Goal: Task Accomplishment & Management: Manage account settings

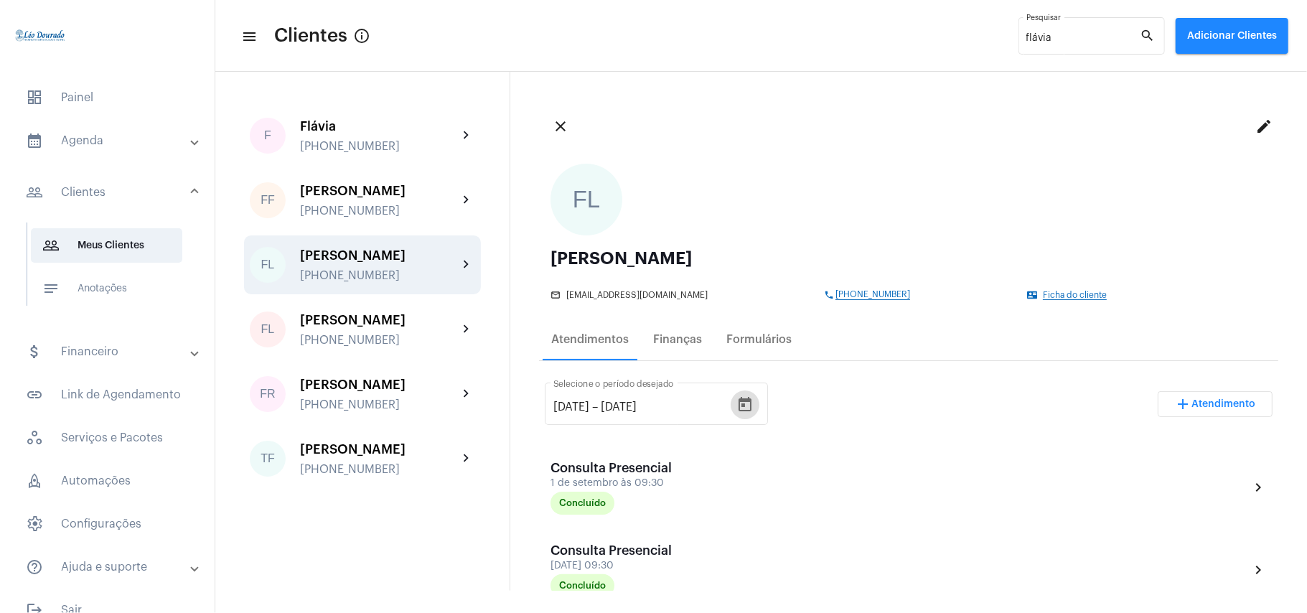
click at [27, 96] on span "dashboard" at bounding box center [34, 97] width 17 height 17
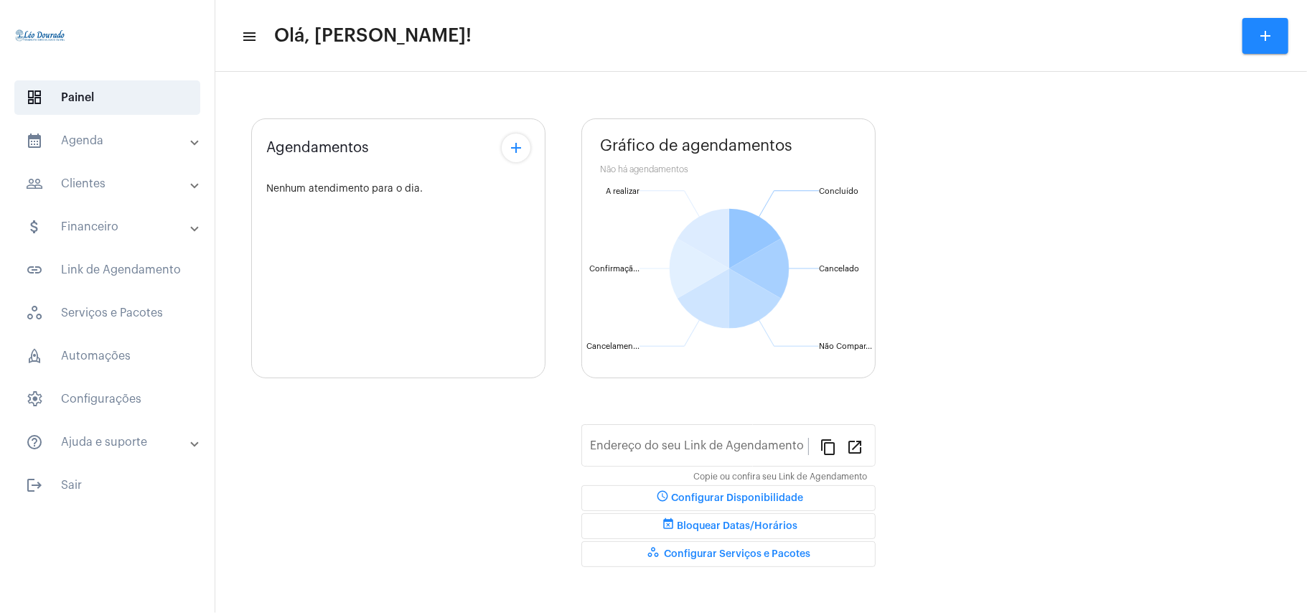
type input "[URL][DOMAIN_NAME][PERSON_NAME]"
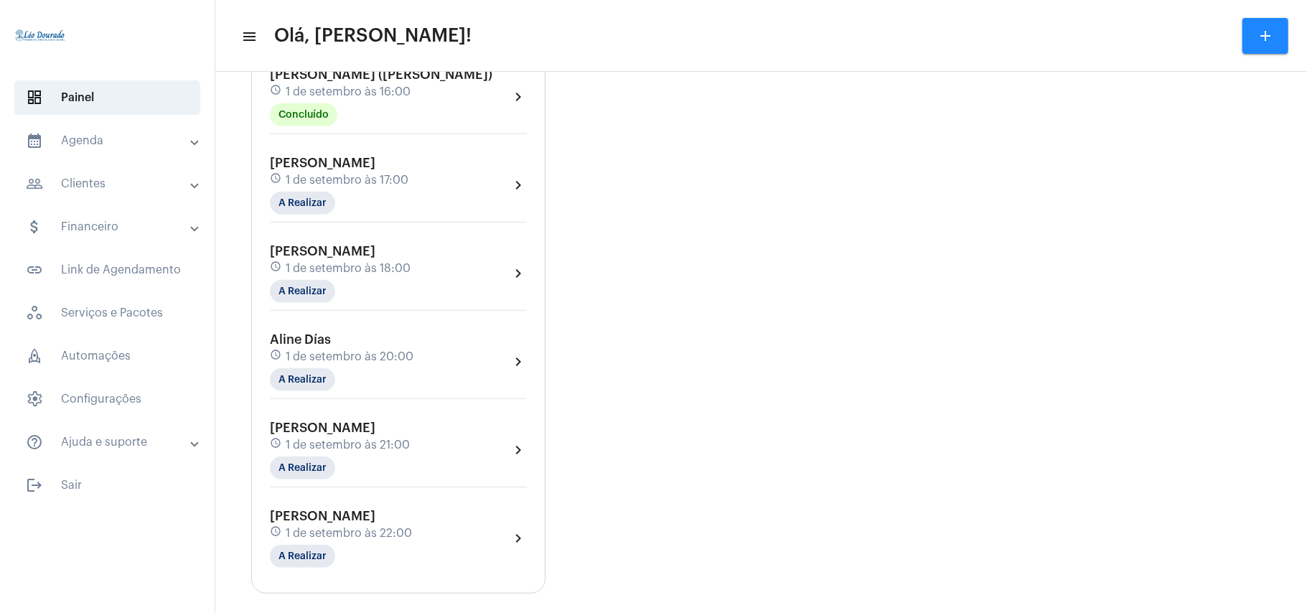
scroll to position [699, 0]
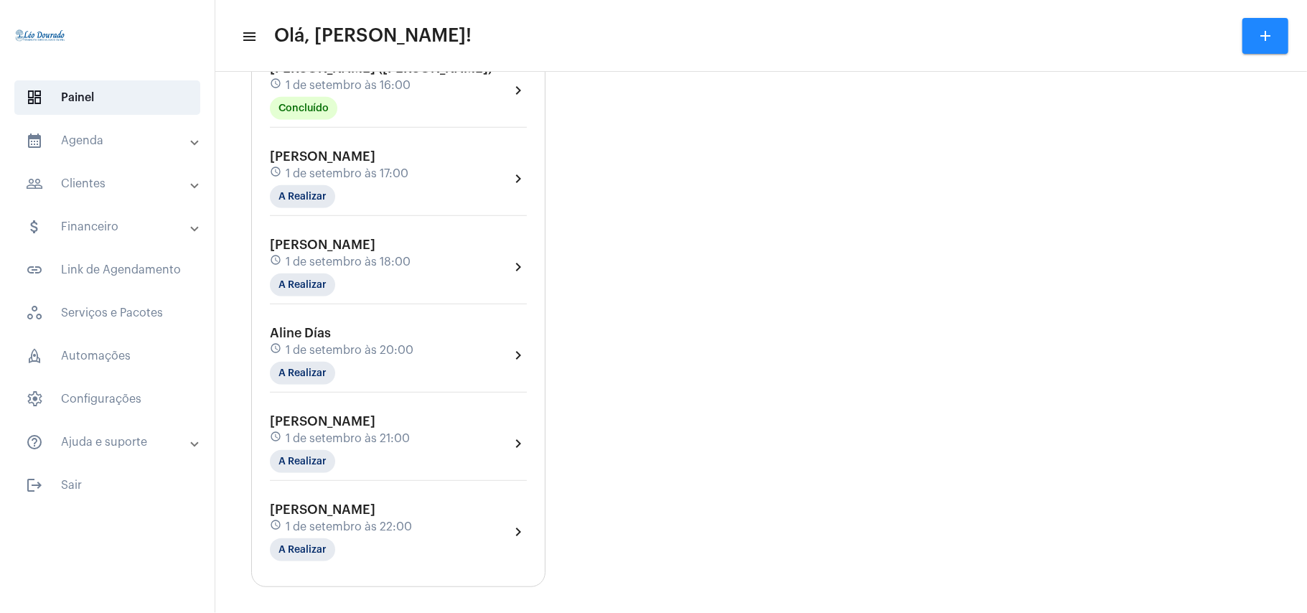
click at [391, 167] on span "1 de setembro às 17:00" at bounding box center [347, 173] width 123 height 13
click at [376, 234] on button "info Ver Mais Informações" at bounding box center [347, 224] width 154 height 34
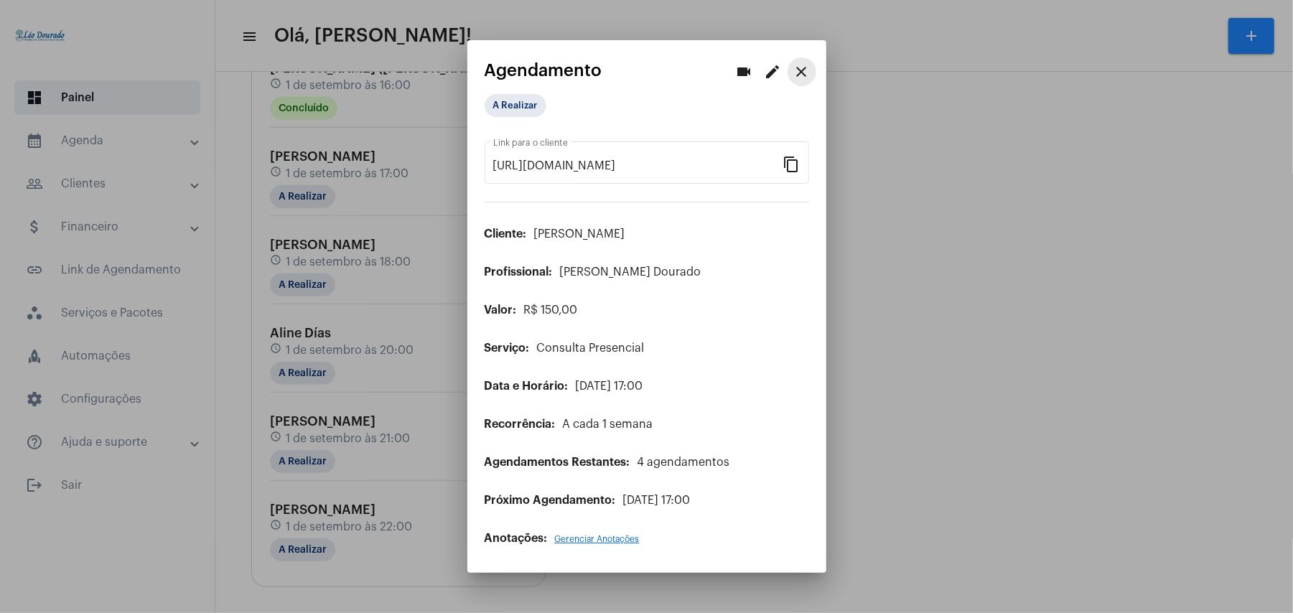
click at [799, 73] on mat-icon "close" at bounding box center [801, 71] width 17 height 17
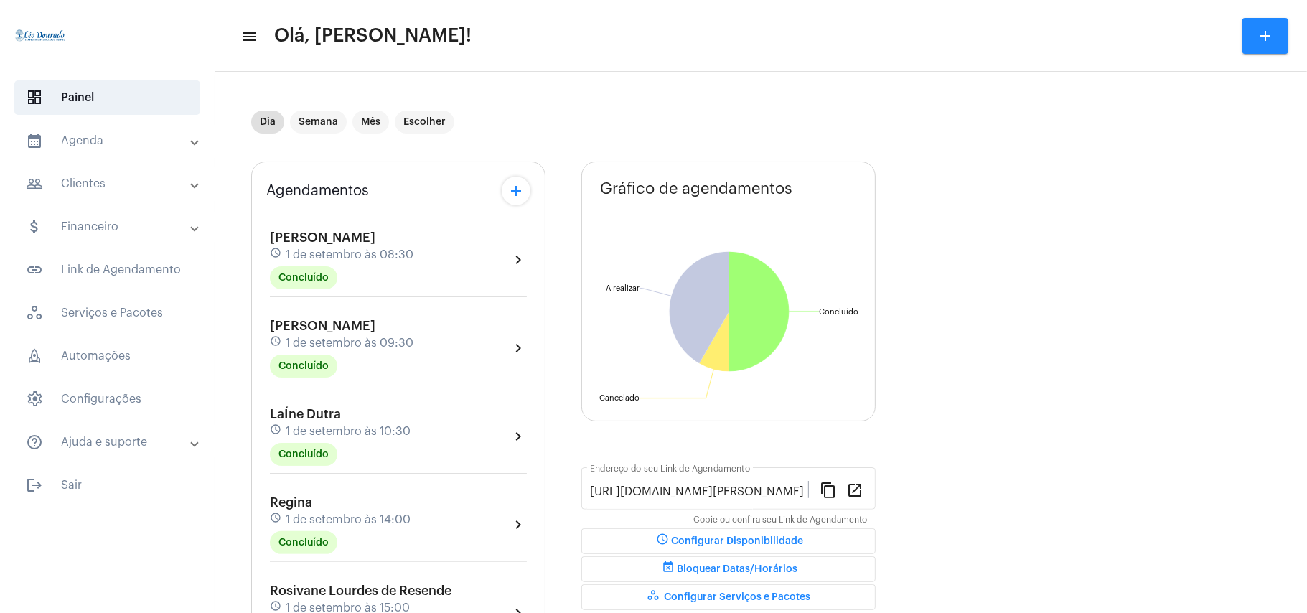
click at [156, 131] on mat-expansion-panel-header "calendar_month_outlined Agenda" at bounding box center [112, 140] width 206 height 34
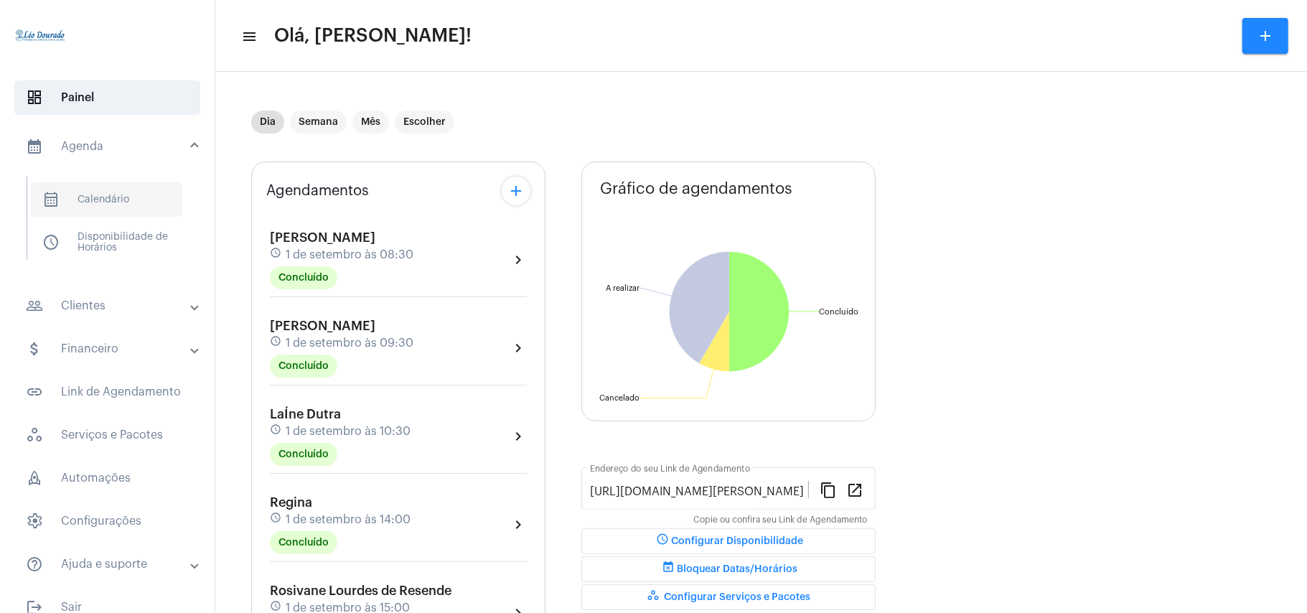
click at [131, 197] on span "calendar_month_outlined Calendário" at bounding box center [106, 199] width 151 height 34
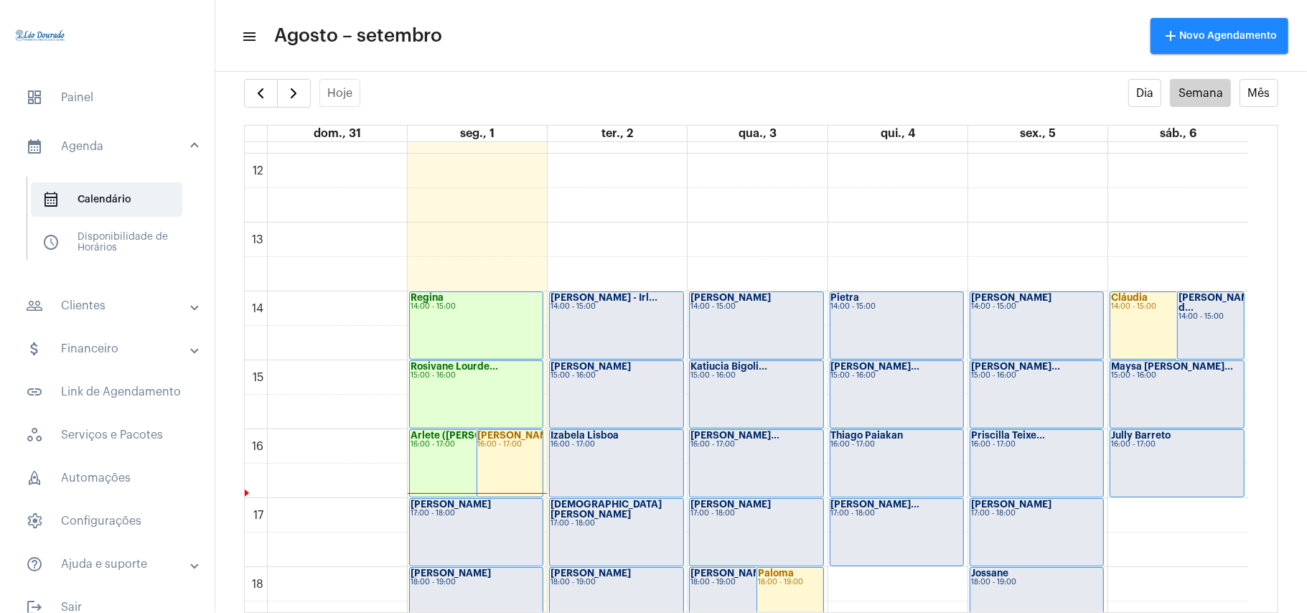
scroll to position [797, 0]
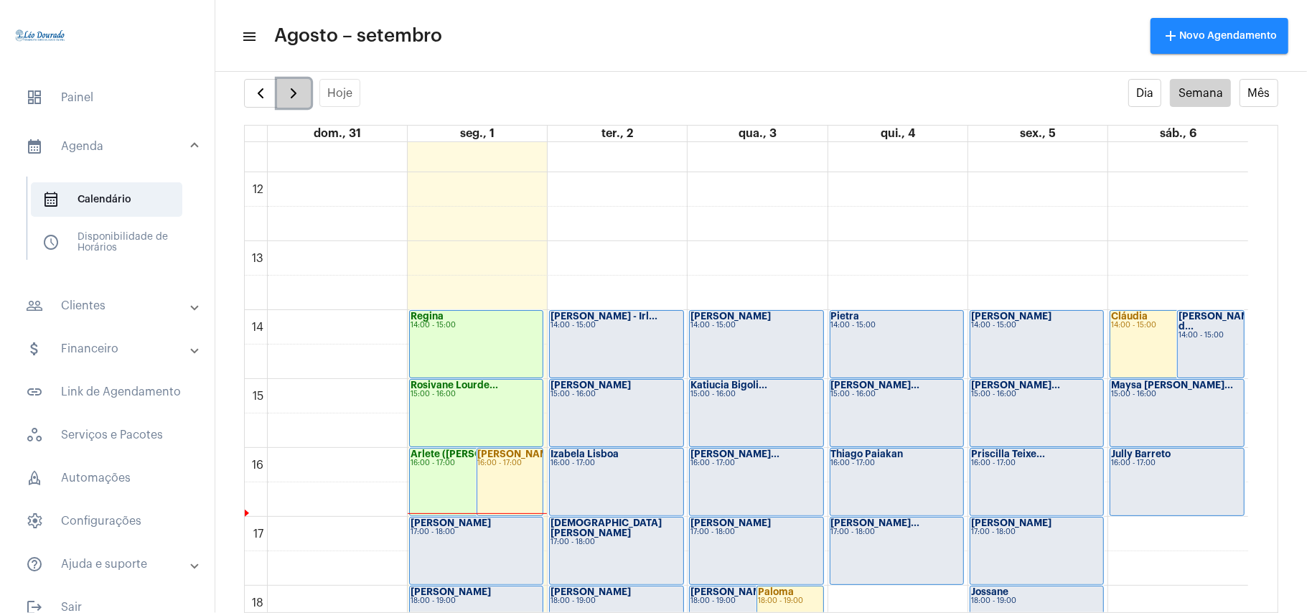
click at [297, 96] on span "button" at bounding box center [293, 93] width 17 height 17
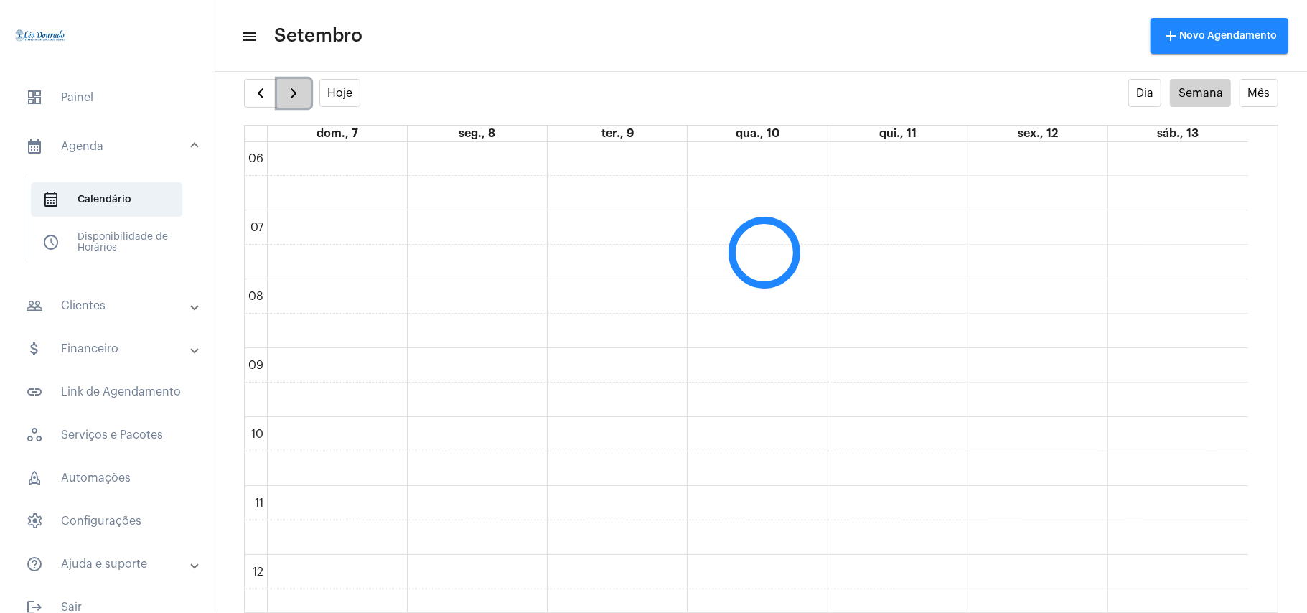
click at [297, 96] on span "button" at bounding box center [293, 93] width 17 height 17
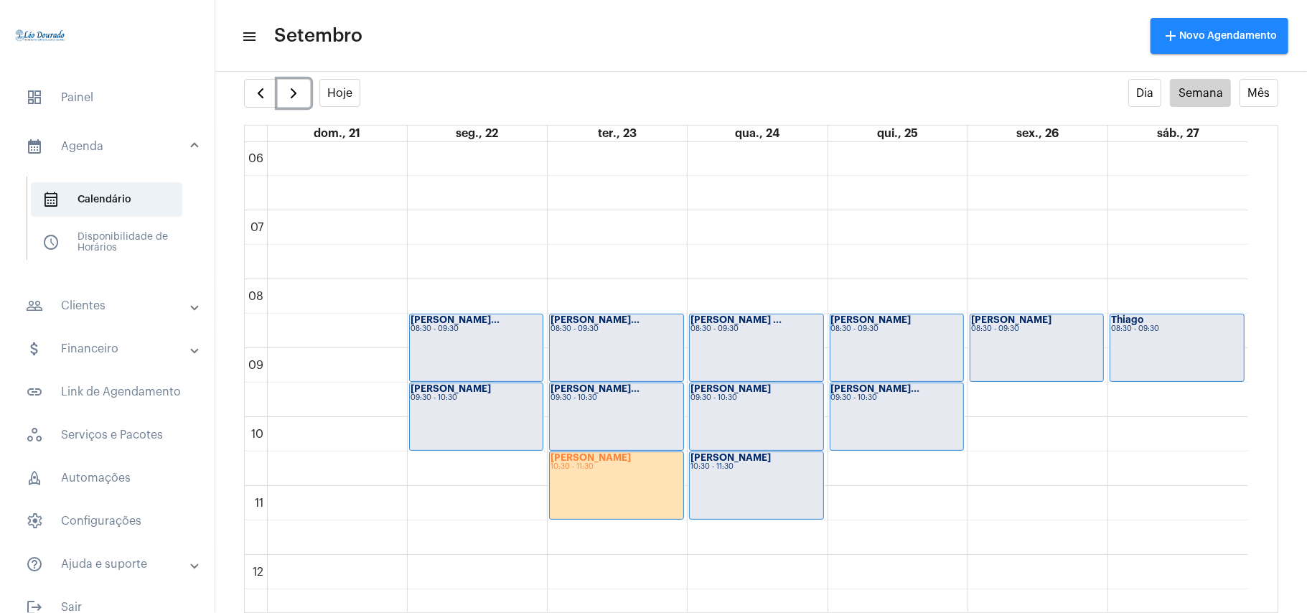
scroll to position [797, 0]
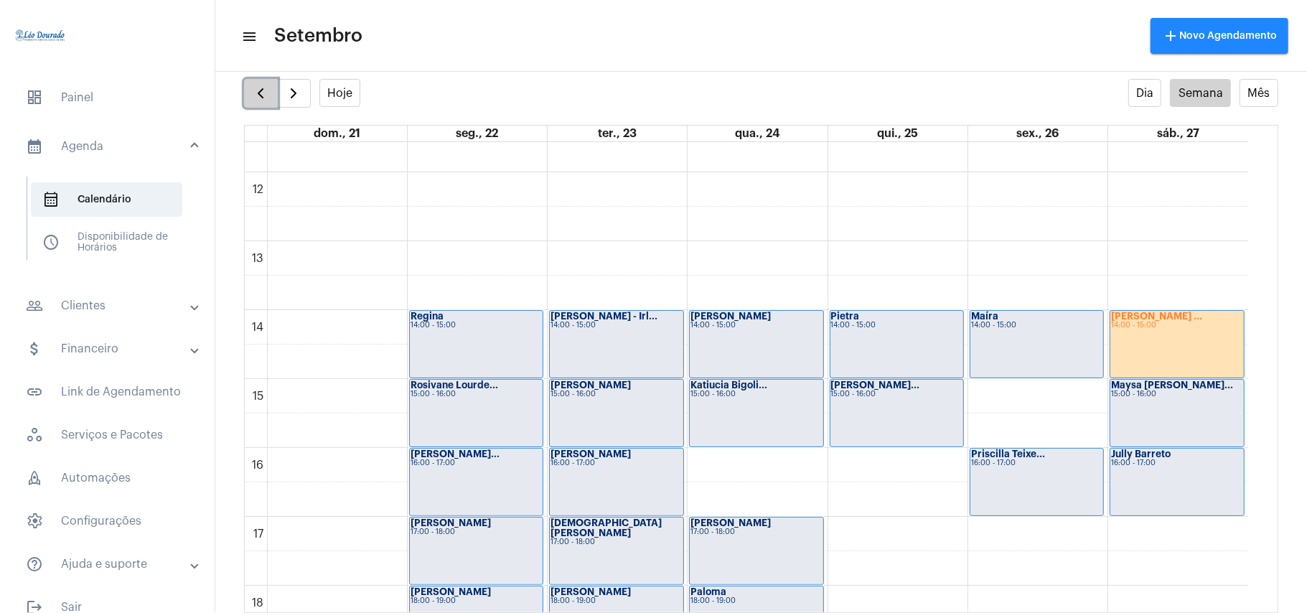
click at [268, 98] on span "button" at bounding box center [260, 93] width 17 height 17
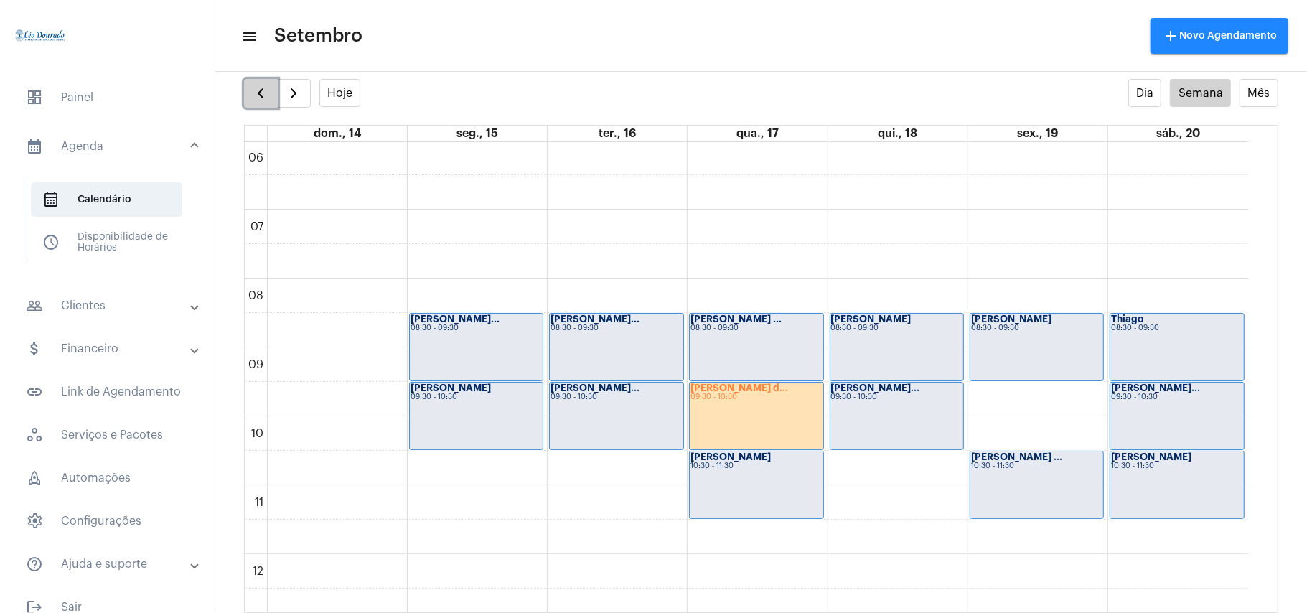
click at [268, 98] on span "button" at bounding box center [260, 93] width 17 height 17
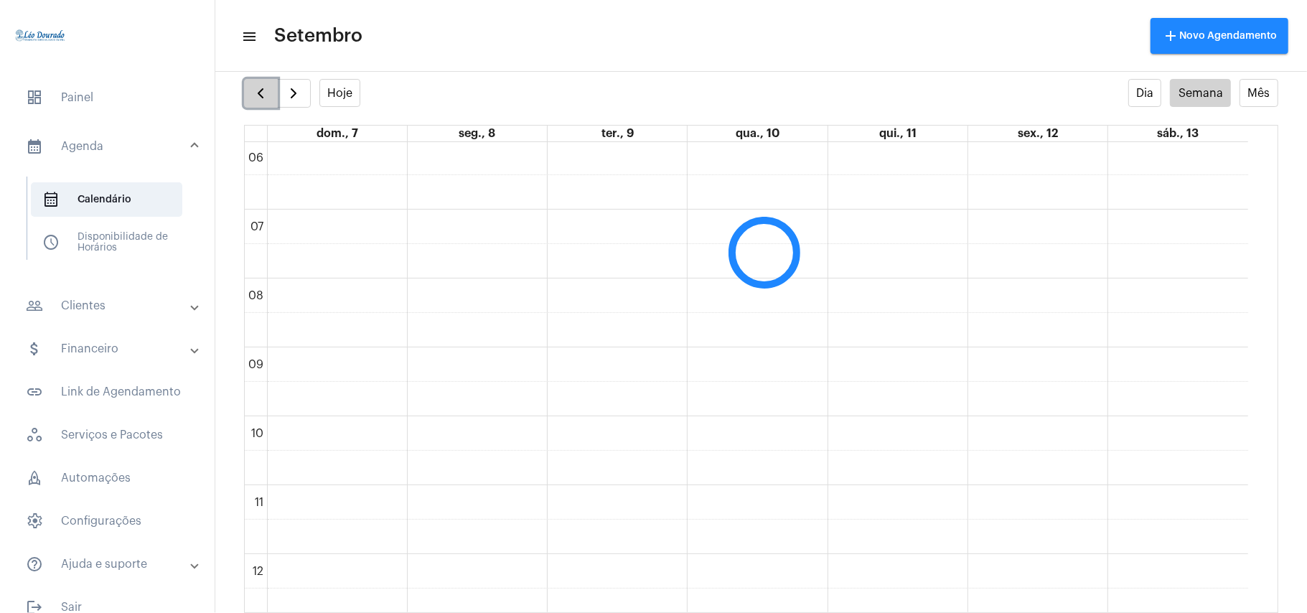
scroll to position [414, 0]
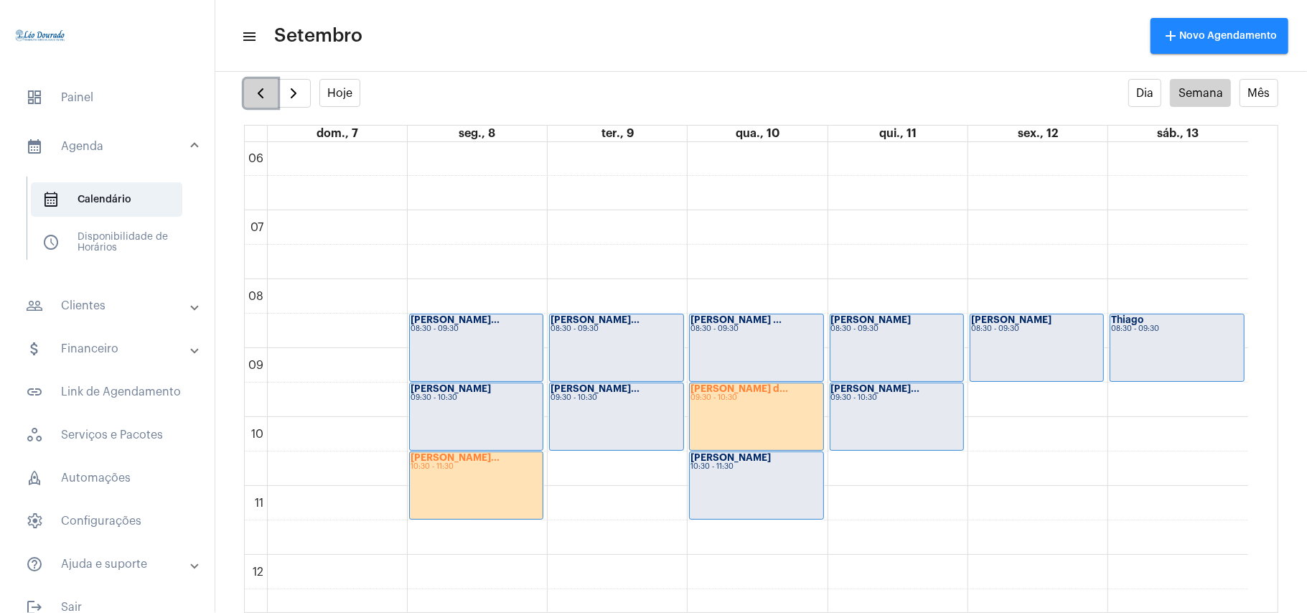
click at [268, 98] on span "button" at bounding box center [260, 93] width 17 height 17
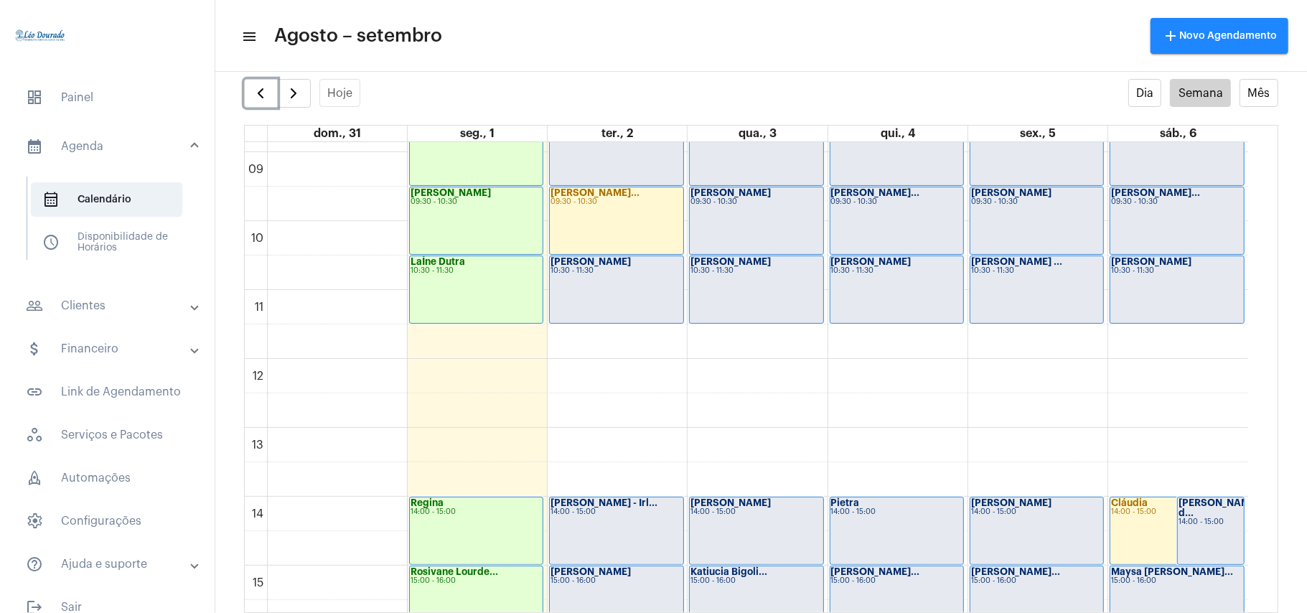
scroll to position [798, 0]
